Goal: Task Accomplishment & Management: Use online tool/utility

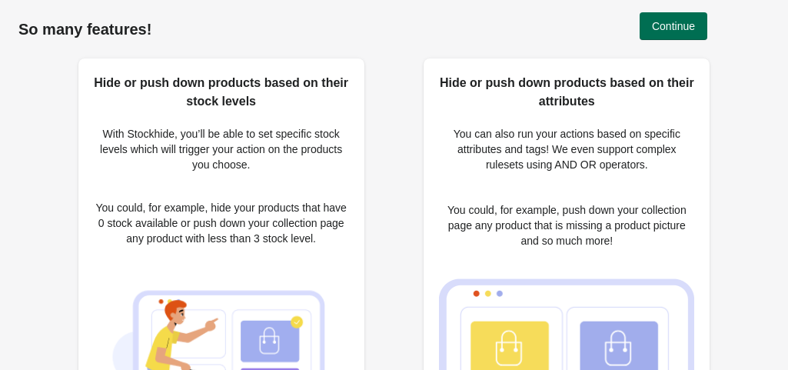
click at [672, 21] on span "Continue" at bounding box center [673, 26] width 43 height 12
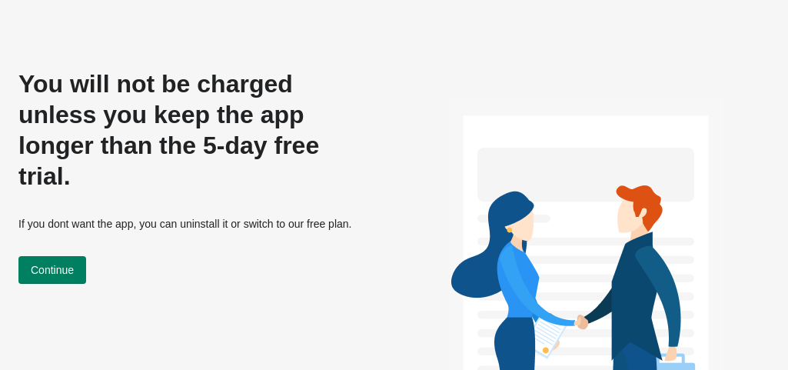
scroll to position [8, 0]
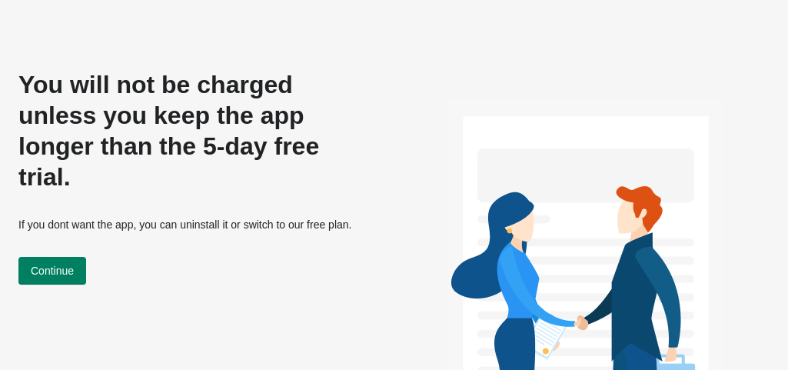
click at [255, 217] on p "If you dont want the app, you can uninstall it or switch to our free plan." at bounding box center [196, 224] width 357 height 15
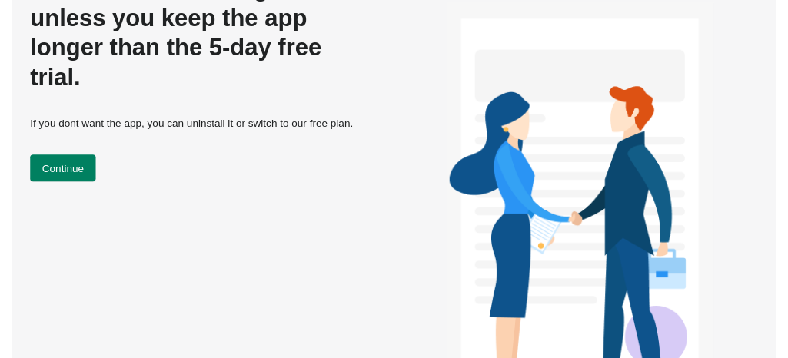
scroll to position [0, 0]
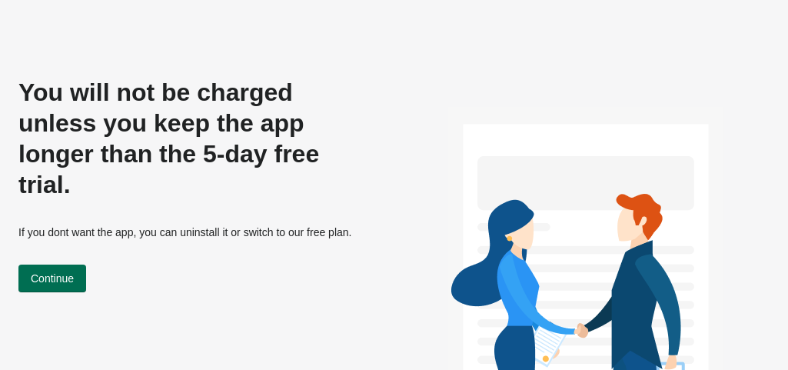
click at [60, 272] on span "Continue" at bounding box center [52, 278] width 43 height 12
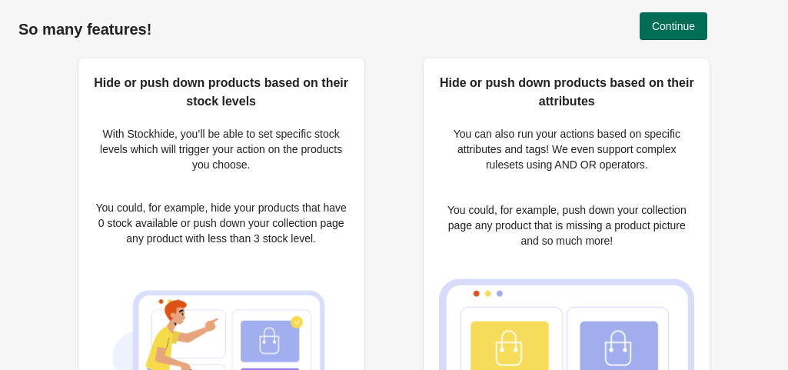
click at [668, 26] on span "Continue" at bounding box center [673, 26] width 43 height 12
